Goal: Task Accomplishment & Management: Manage account settings

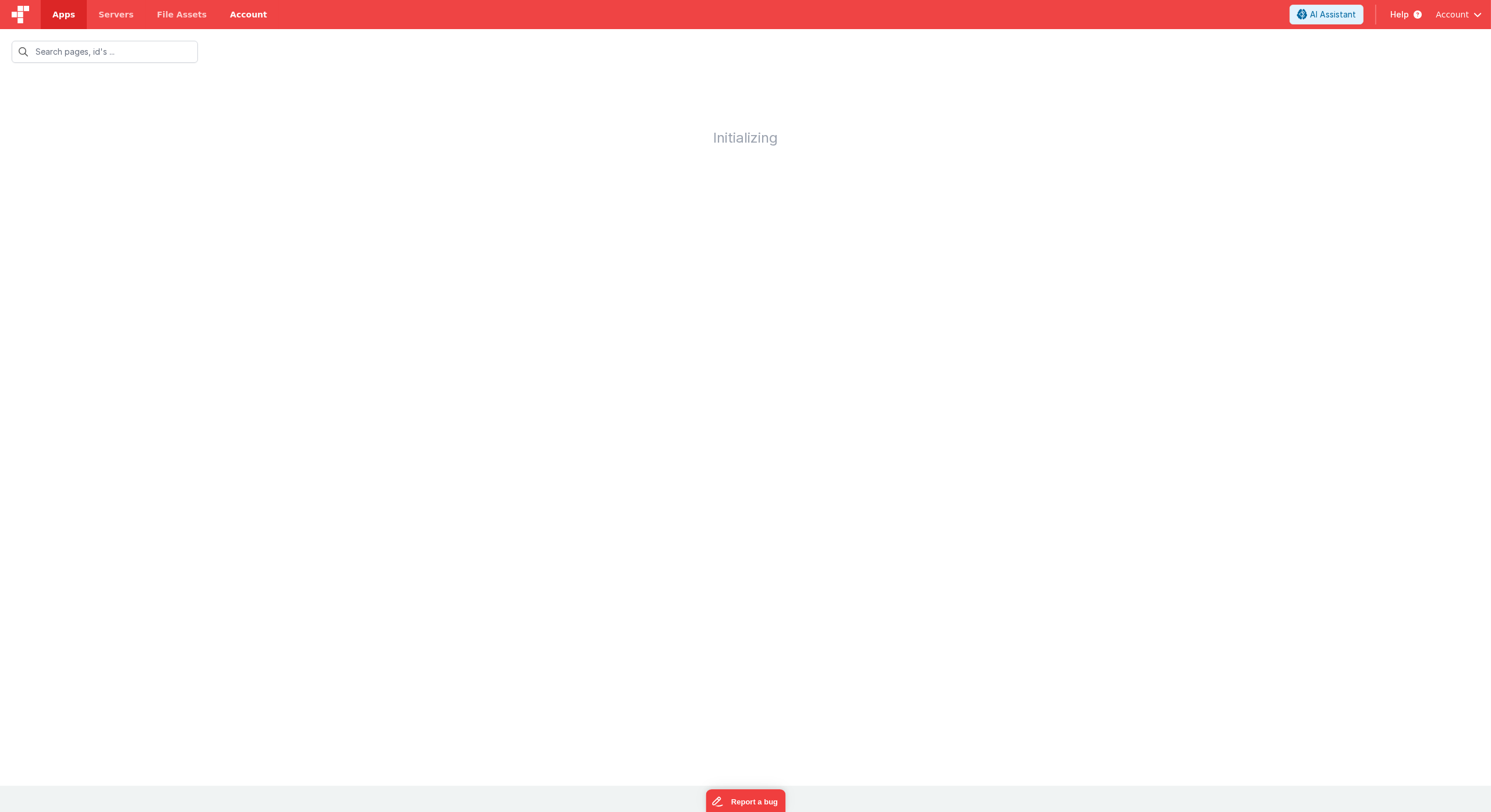
click at [239, 19] on link "Account" at bounding box center [249, 14] width 60 height 29
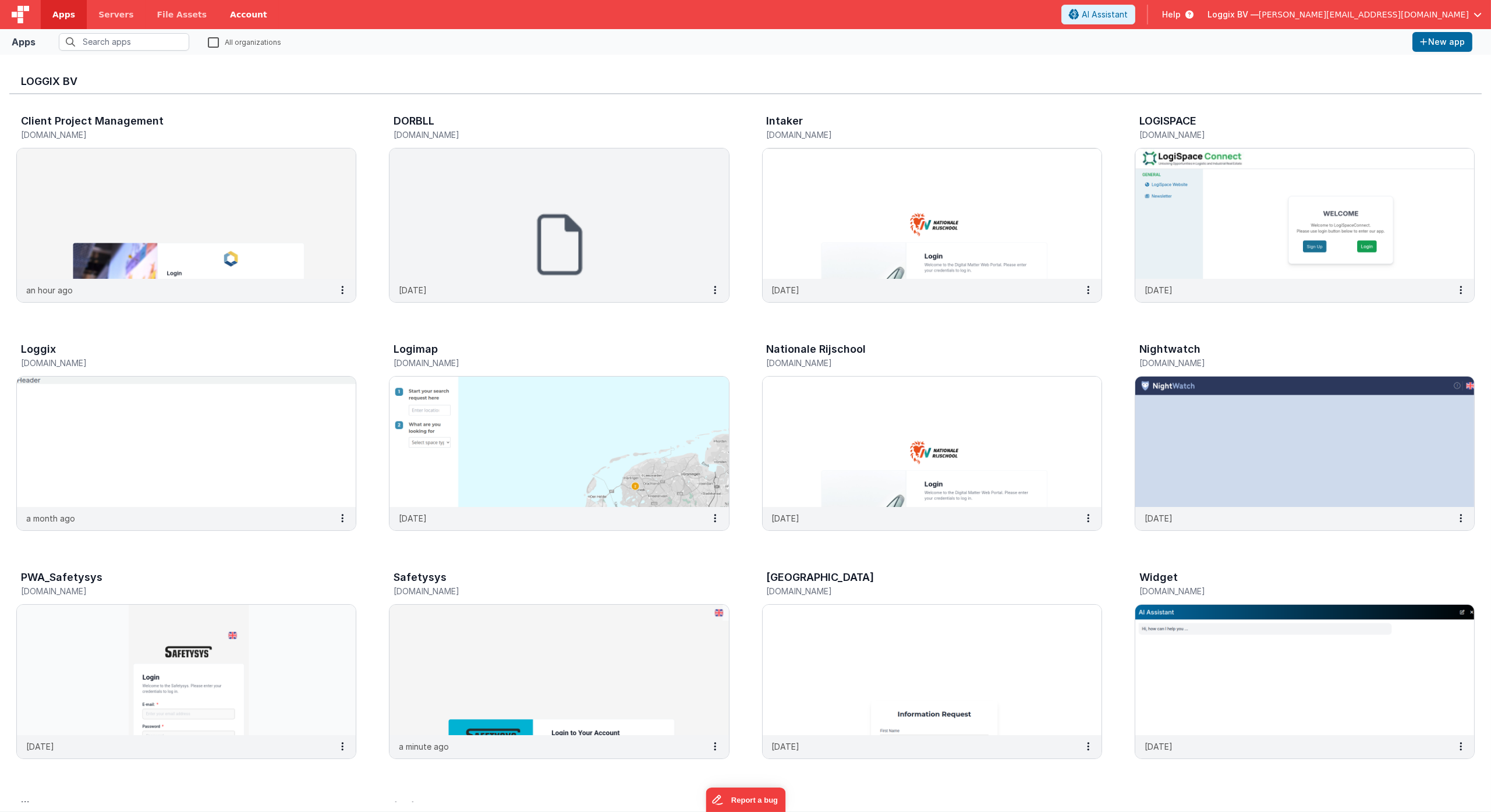
click at [237, 10] on link "Account" at bounding box center [249, 14] width 60 height 29
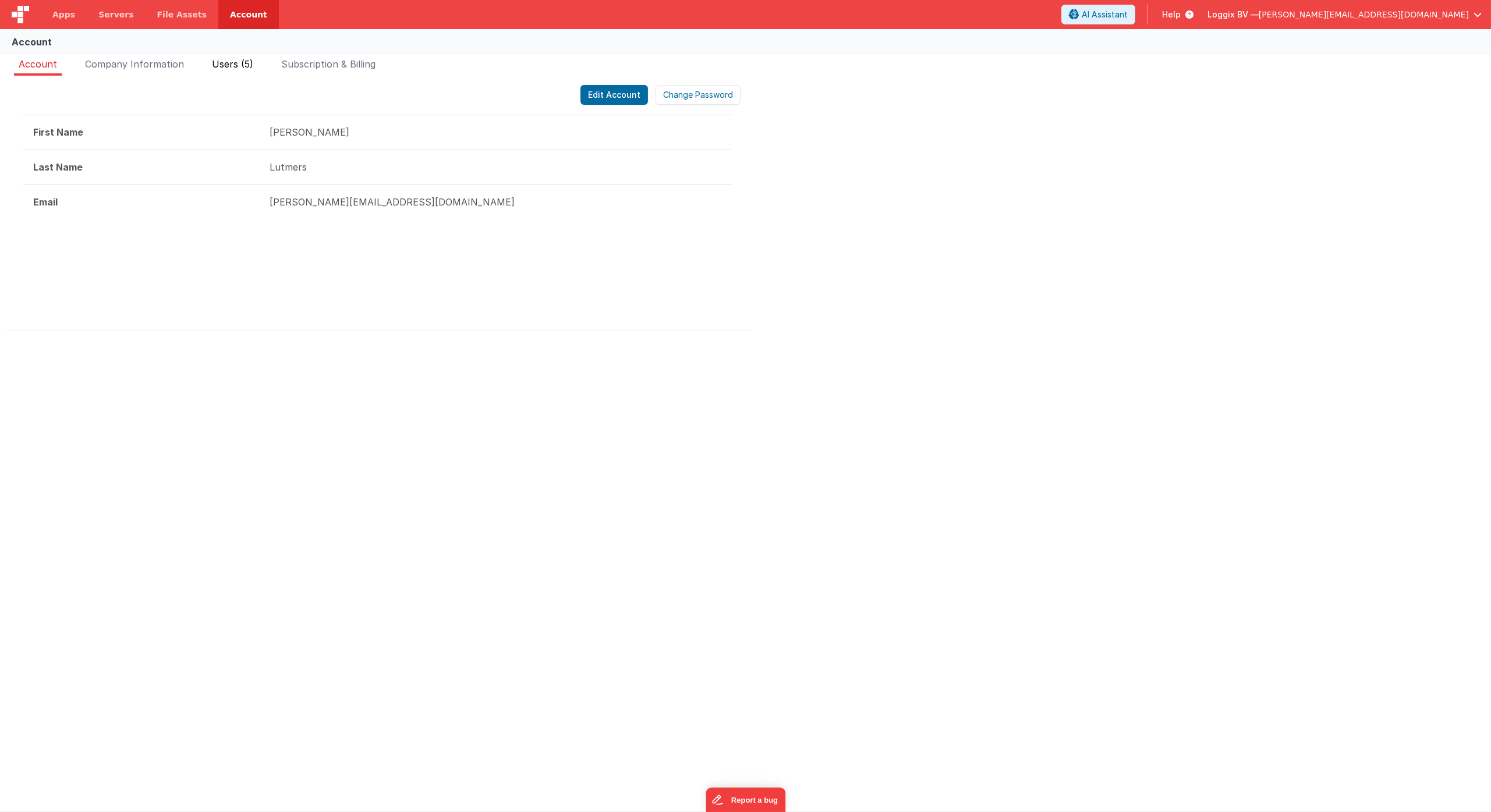
click at [219, 60] on span "Users (5)" at bounding box center [232, 64] width 42 height 11
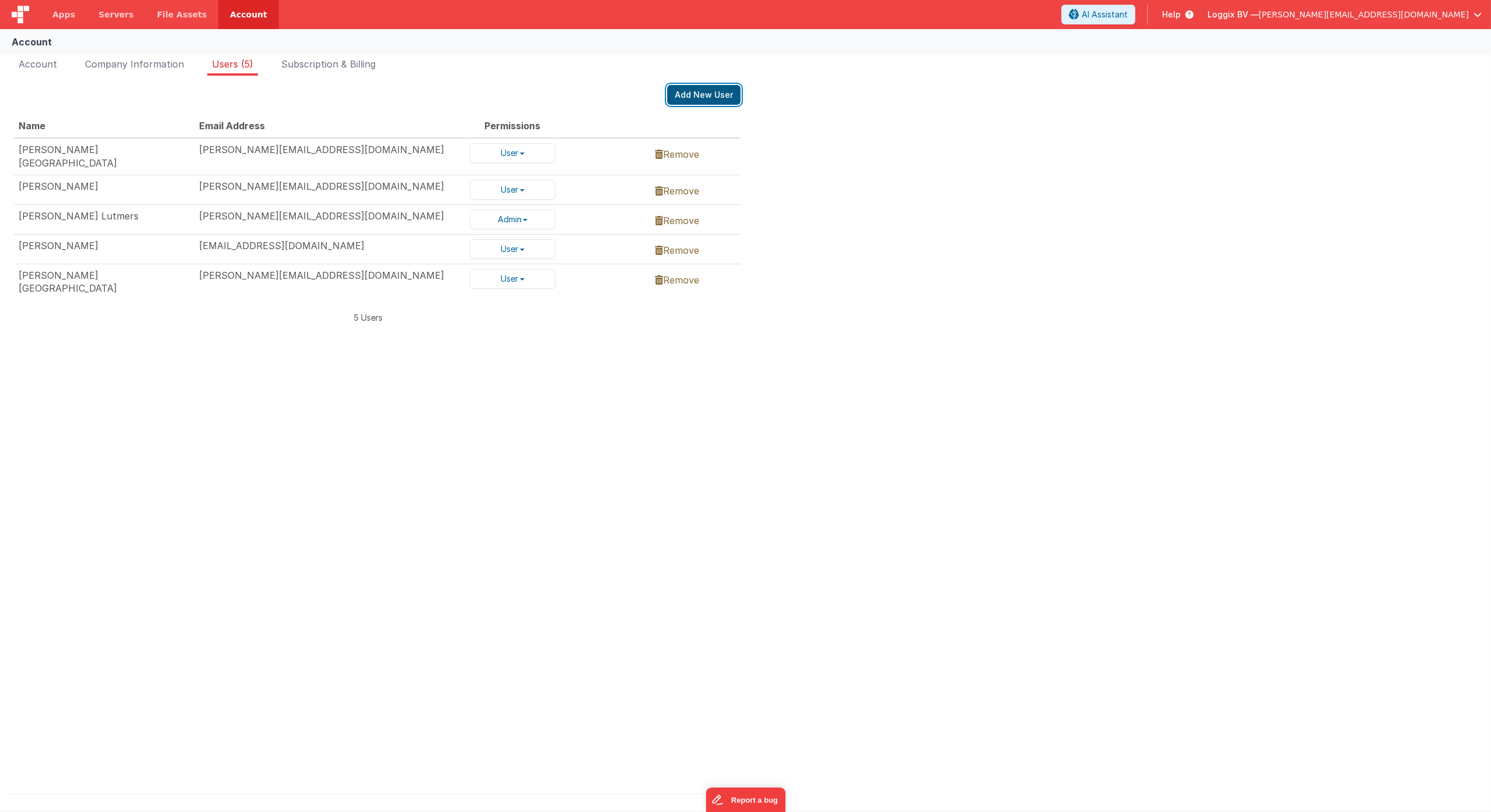
click at [696, 96] on button "Add New User" at bounding box center [703, 95] width 73 height 20
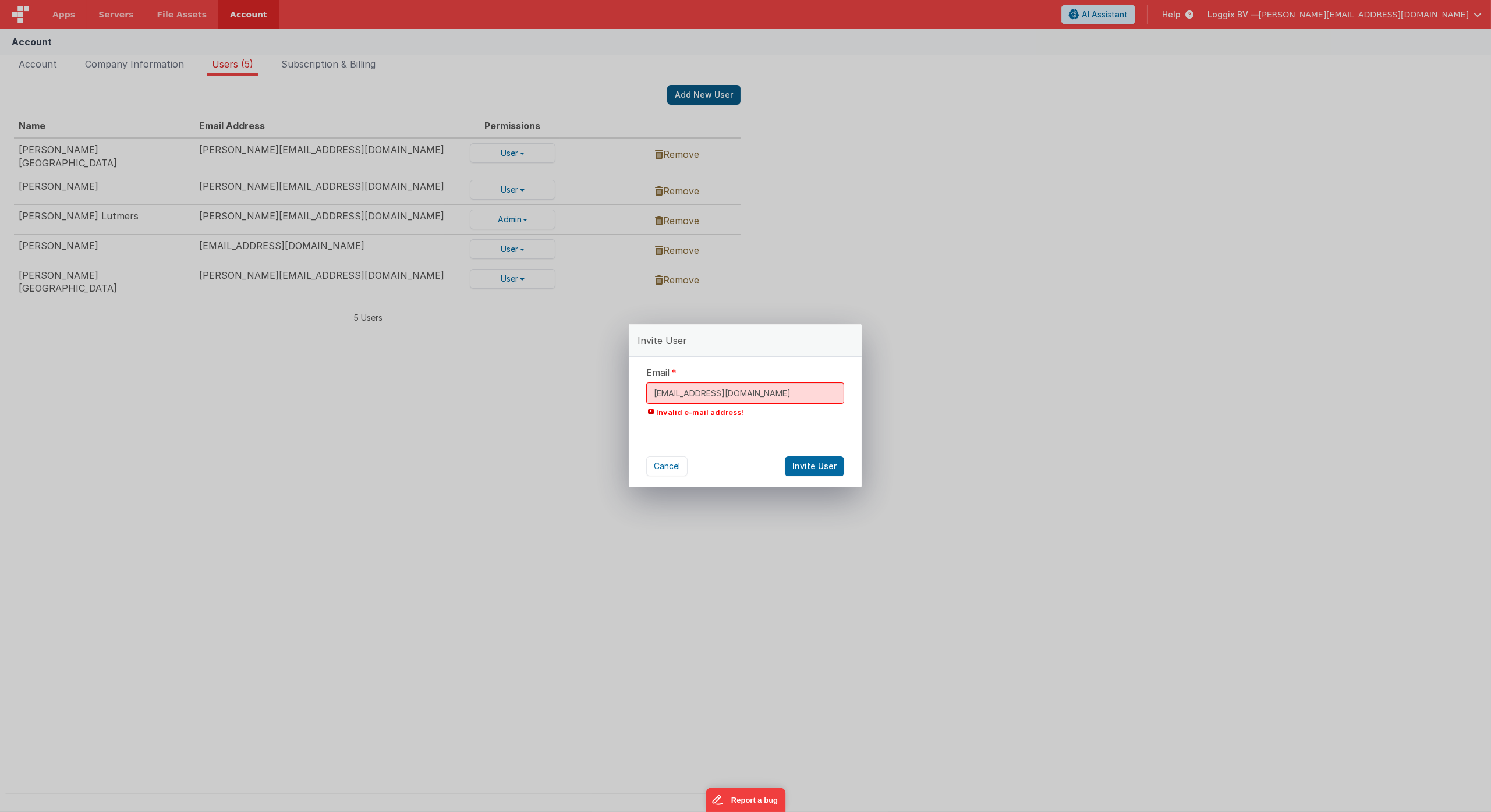
type input "[EMAIL_ADDRESS][DOMAIN_NAME]"
click at [821, 449] on button "Invite User" at bounding box center [814, 446] width 60 height 20
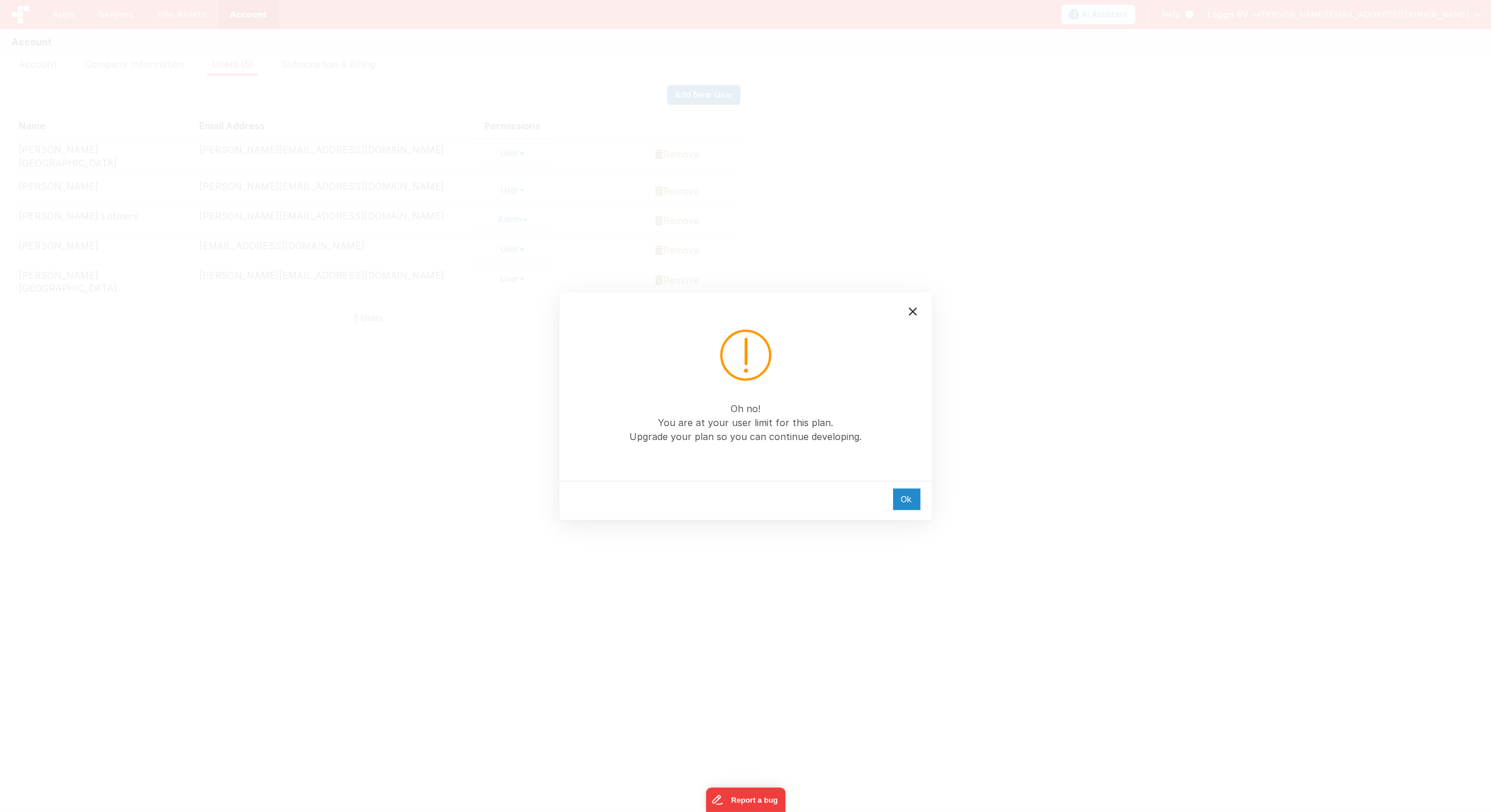
click at [899, 497] on div "Ok" at bounding box center [907, 499] width 27 height 21
